Goal: Information Seeking & Learning: Learn about a topic

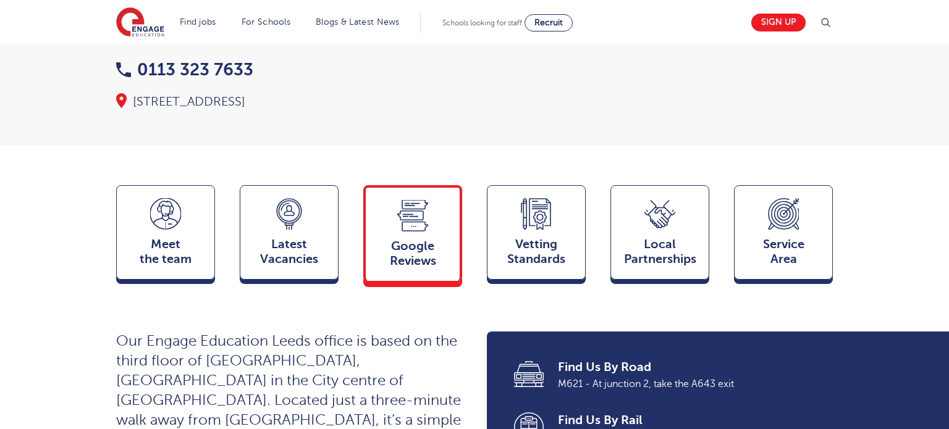
scroll to position [211, 0]
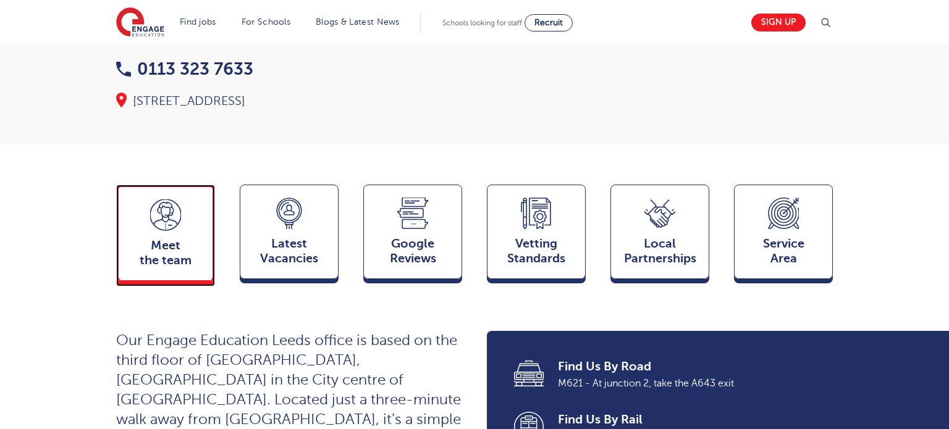
click at [185, 213] on div "Meet the team Team" at bounding box center [165, 233] width 99 height 96
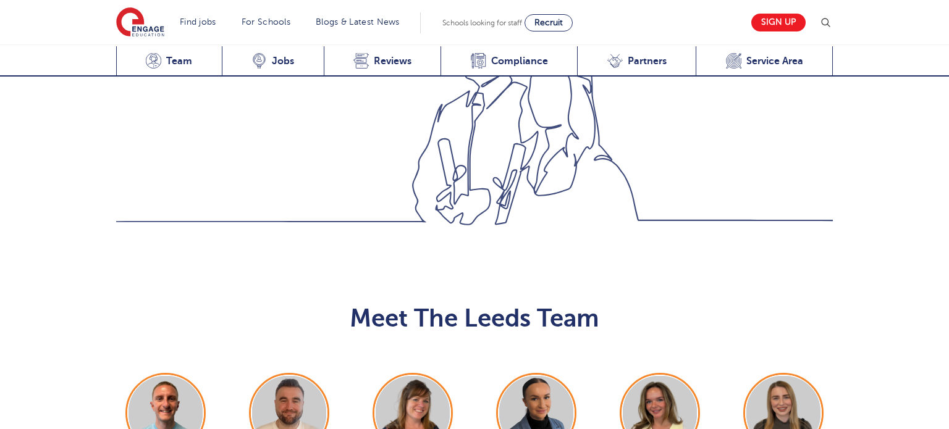
scroll to position [1349, 0]
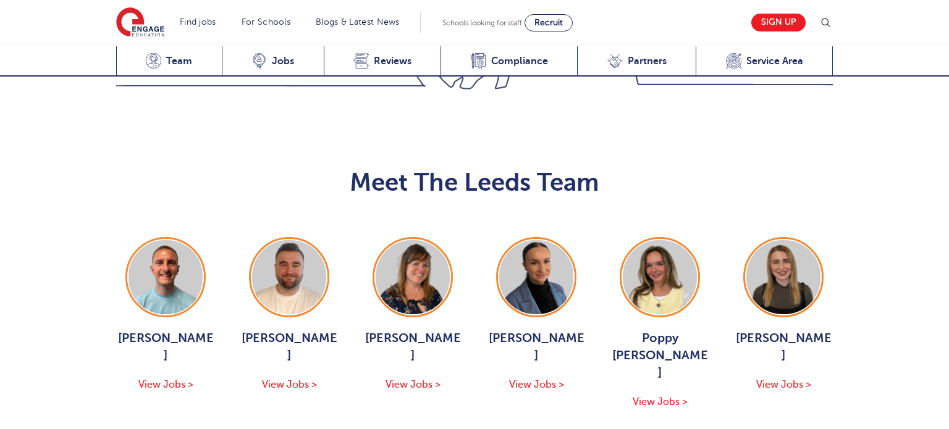
scroll to position [1362, 0]
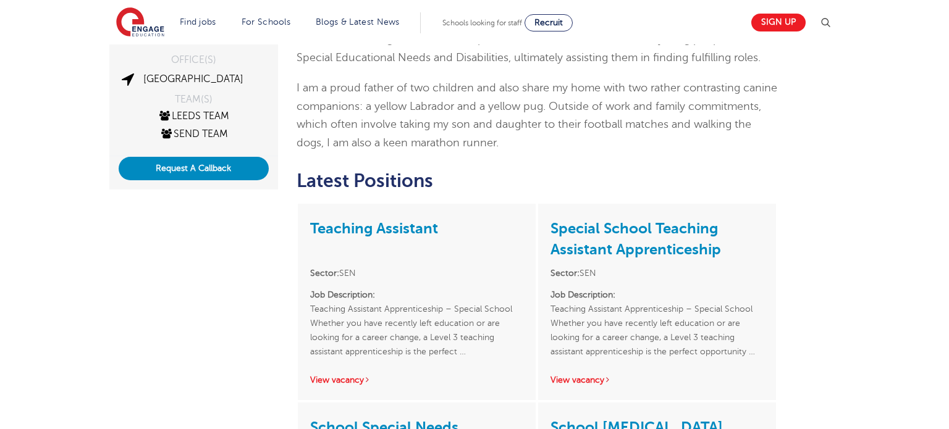
scroll to position [277, 0]
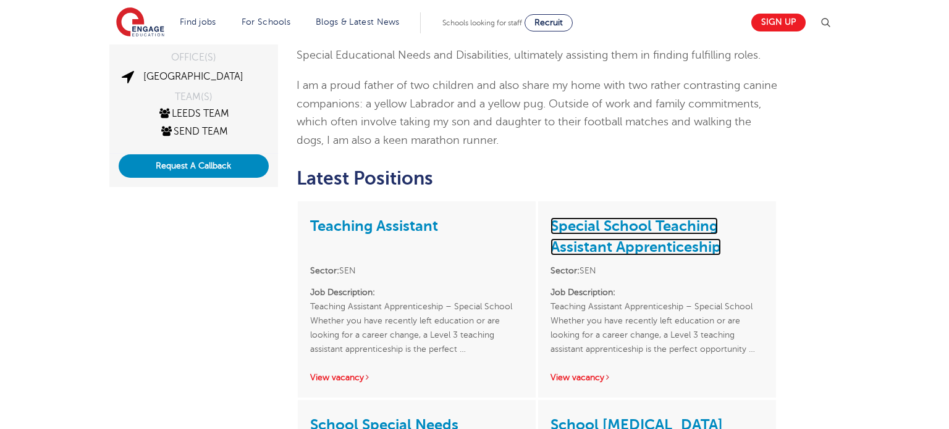
click at [606, 242] on link "Special School Teaching Assistant Apprenticeship" at bounding box center [635, 236] width 171 height 38
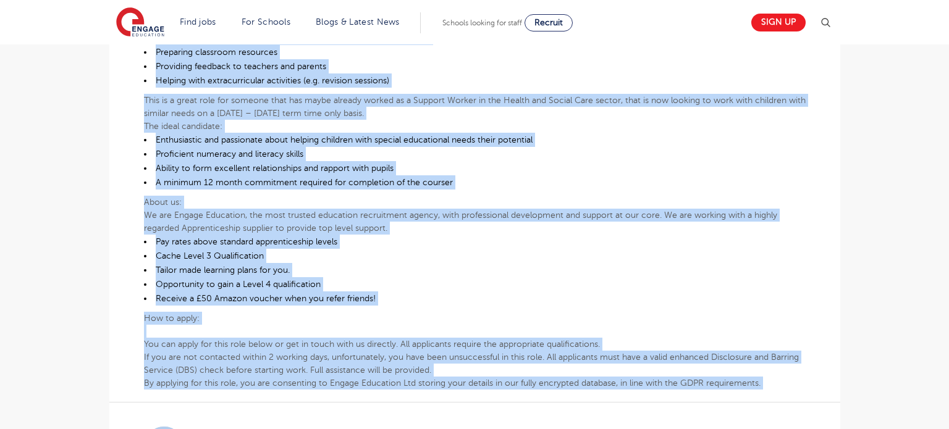
scroll to position [573, 0]
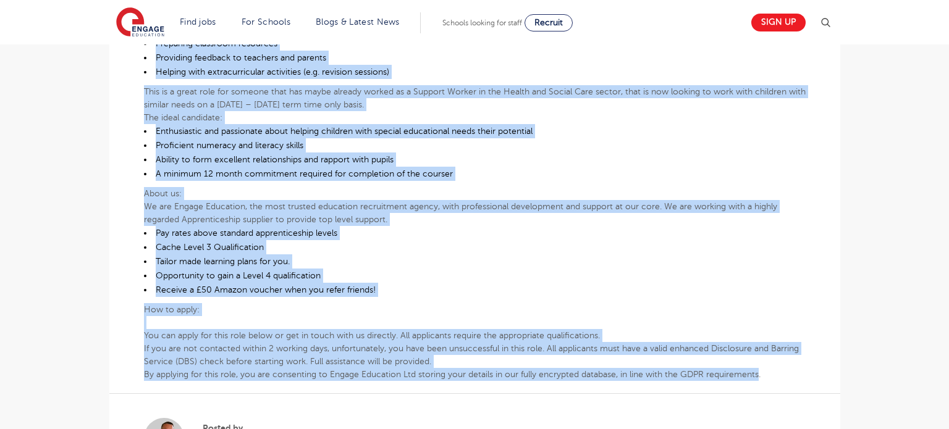
drag, startPoint x: 145, startPoint y: 152, endPoint x: 760, endPoint y: 373, distance: 654.2
click at [760, 373] on div "Teaching Assistant Apprenticeship – Special School Whether you have recently le…" at bounding box center [475, 97] width 662 height 567
copy div "Whether you have recently left education or are looking for a career change, a …"
click at [467, 177] on li "A minimum 12 month commitment required for completion of the courser" at bounding box center [475, 174] width 662 height 14
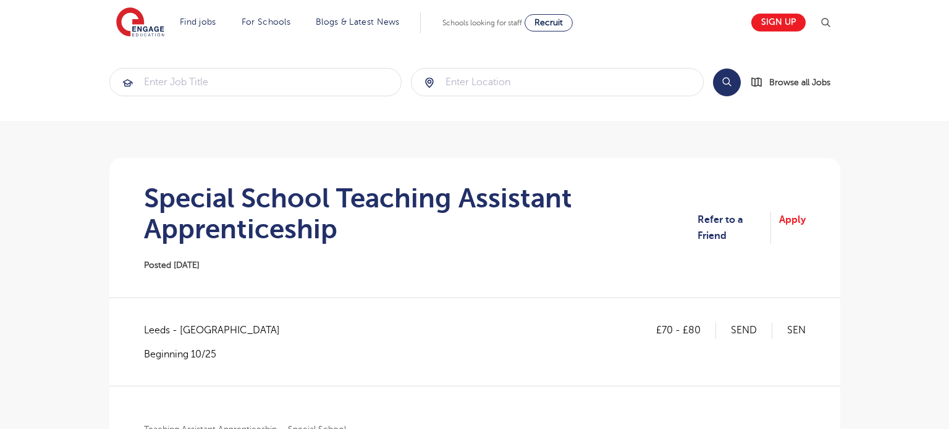
scroll to position [0, 0]
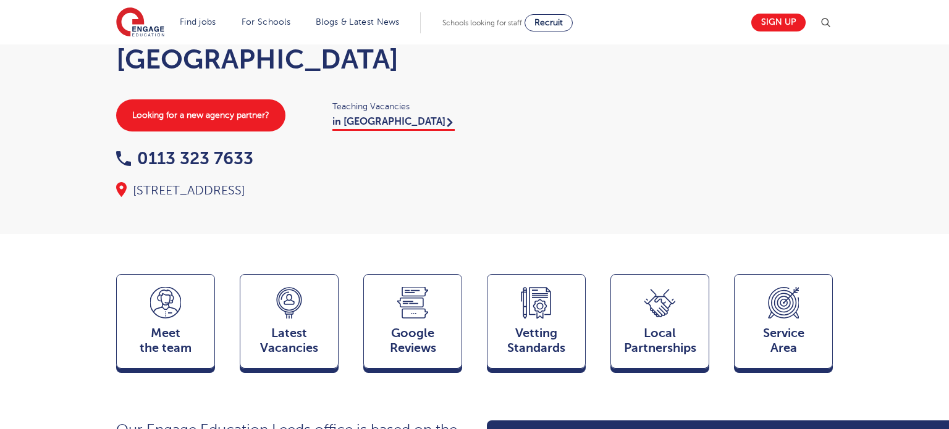
scroll to position [313, 0]
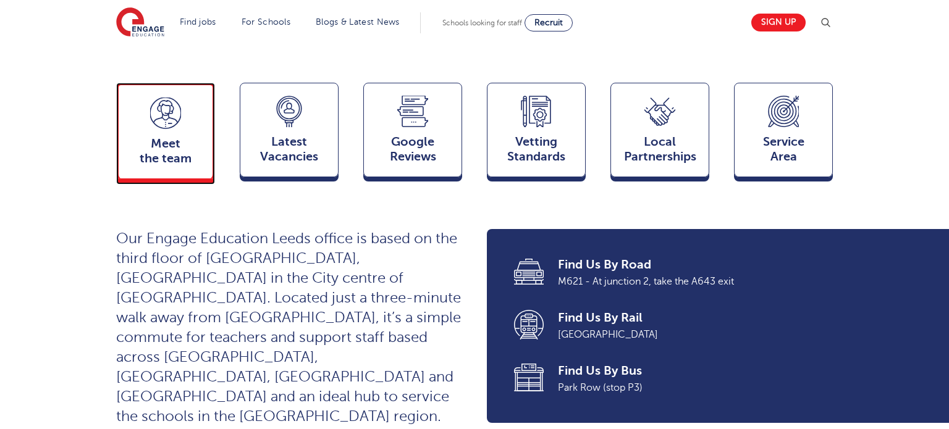
click at [177, 108] on div "Meet the team Team" at bounding box center [165, 131] width 99 height 96
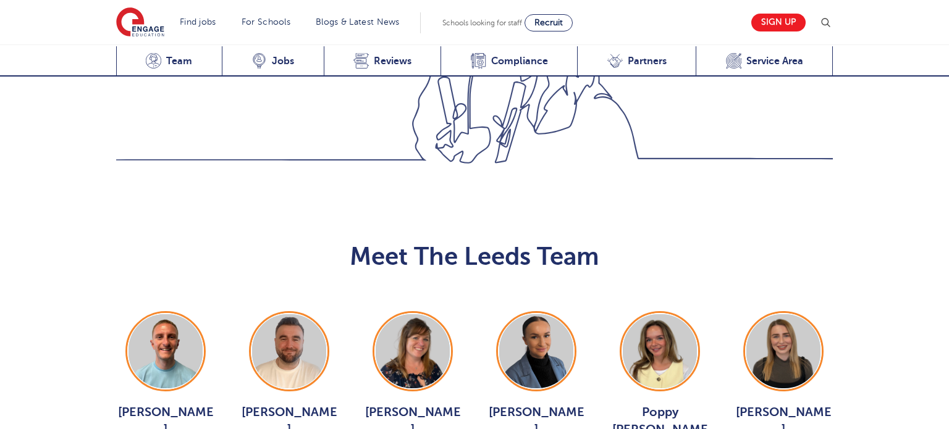
scroll to position [1349, 0]
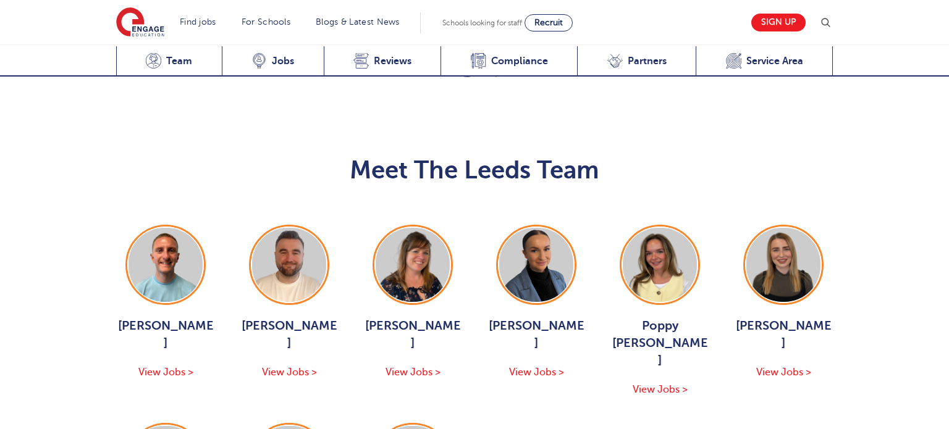
scroll to position [1368, 0]
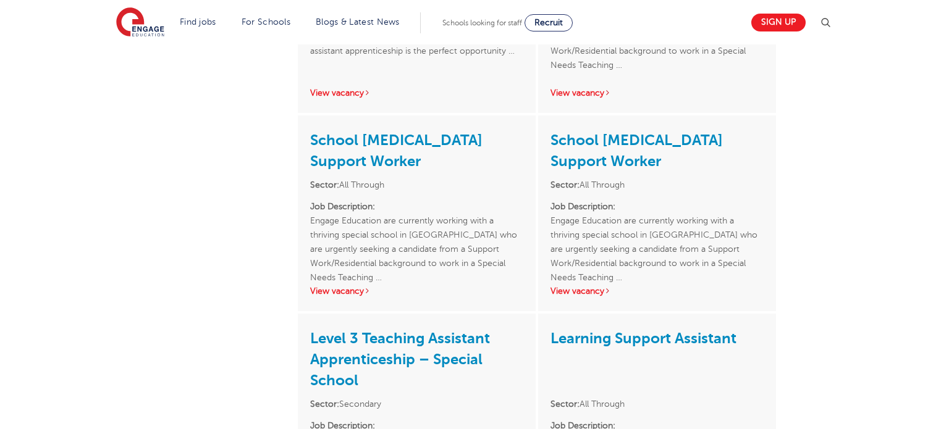
scroll to position [785, 0]
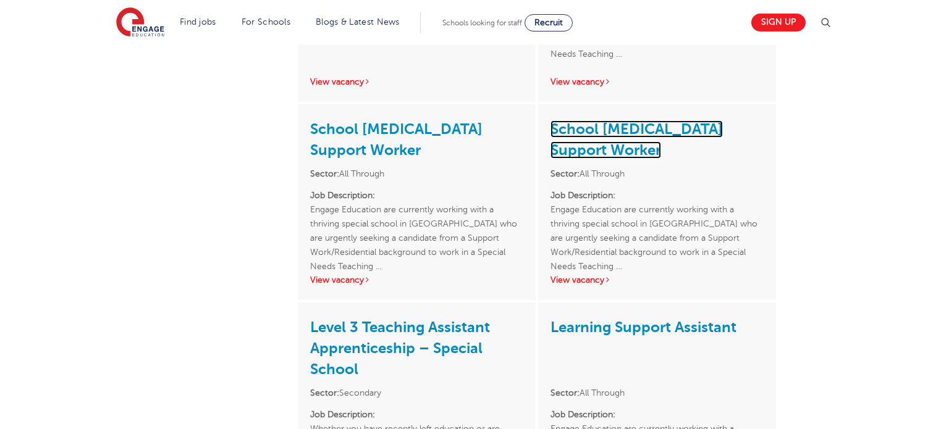
click at [625, 127] on link "School [MEDICAL_DATA] Support Worker" at bounding box center [636, 139] width 172 height 38
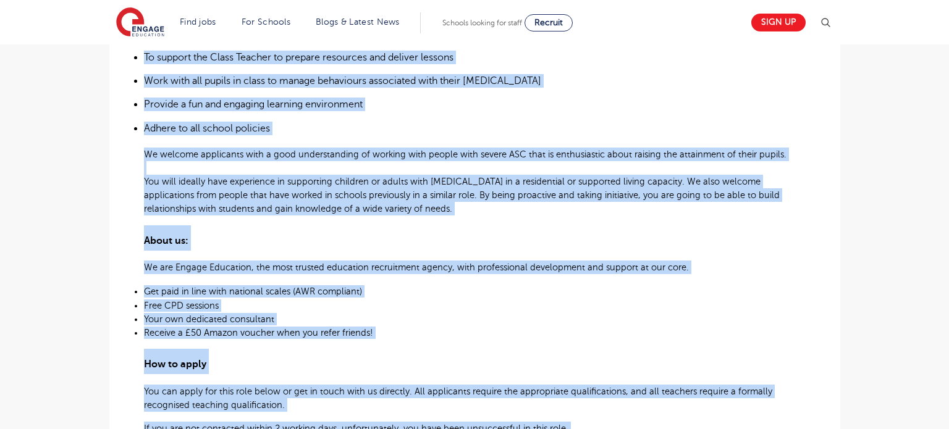
scroll to position [576, 0]
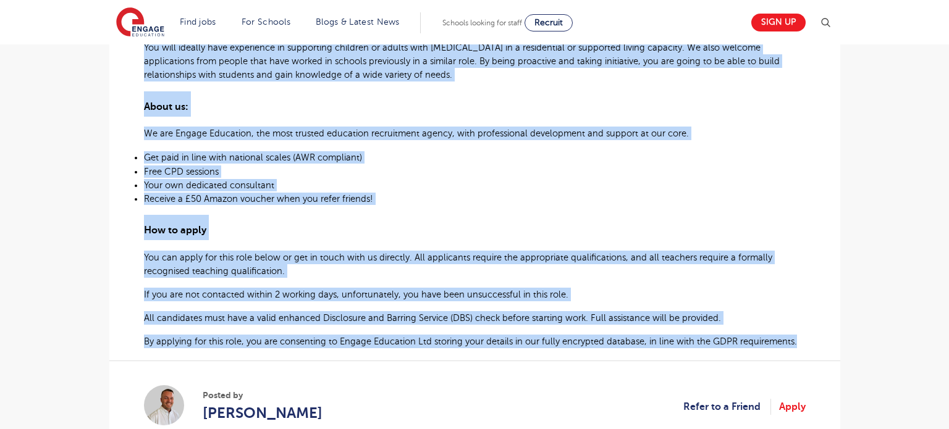
drag, startPoint x: 143, startPoint y: 200, endPoint x: 802, endPoint y: 327, distance: 671.4
click at [802, 327] on div "Engage Education are currently working with a thriving special school in [GEOGR…" at bounding box center [475, 64] width 662 height 569
copy div "Loremi Dolorsita con adipiscin elitsed doei t incididu utlabor etdolo ma Aliqua…"
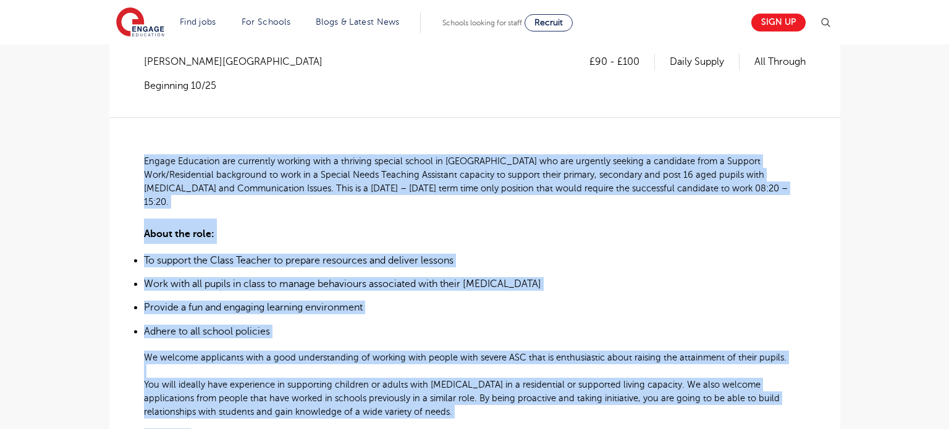
scroll to position [319, 0]
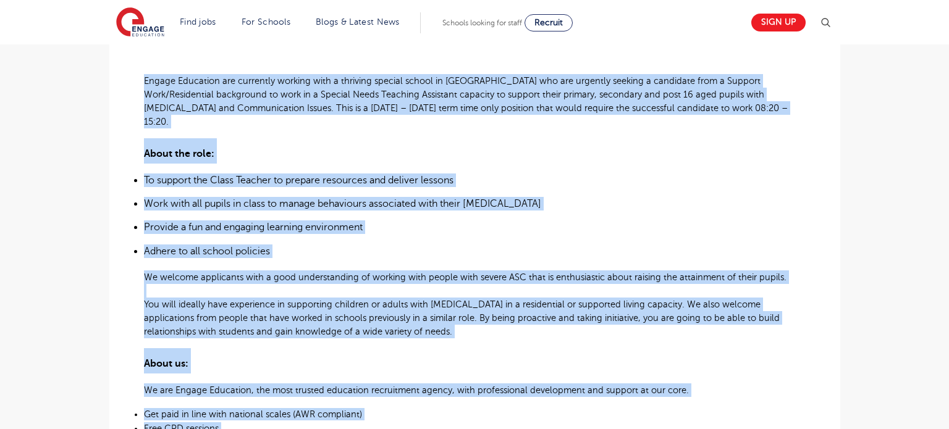
copy div "Loremi Dolorsita con adipiscin elitsed doei t incididu utlabor etdolo ma Aliqua…"
click at [468, 221] on li "Provide a fun and engaging learning environment" at bounding box center [475, 228] width 662 height 14
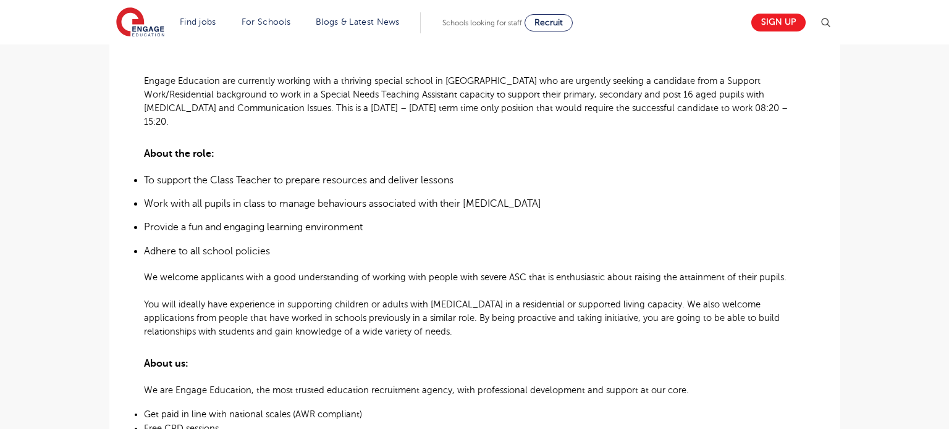
click at [42, 409] on main "Search Browse all Jobs School [MEDICAL_DATA] Support Worker Posted [DATE] Refer…" at bounding box center [474, 326] width 949 height 1291
